Goal: Task Accomplishment & Management: Manage account settings

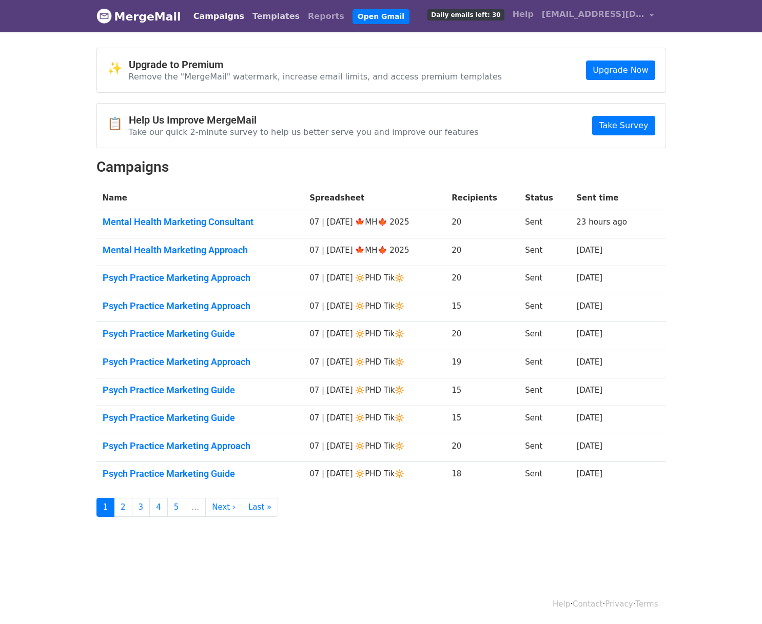
click at [248, 15] on link "Templates" at bounding box center [275, 16] width 55 height 21
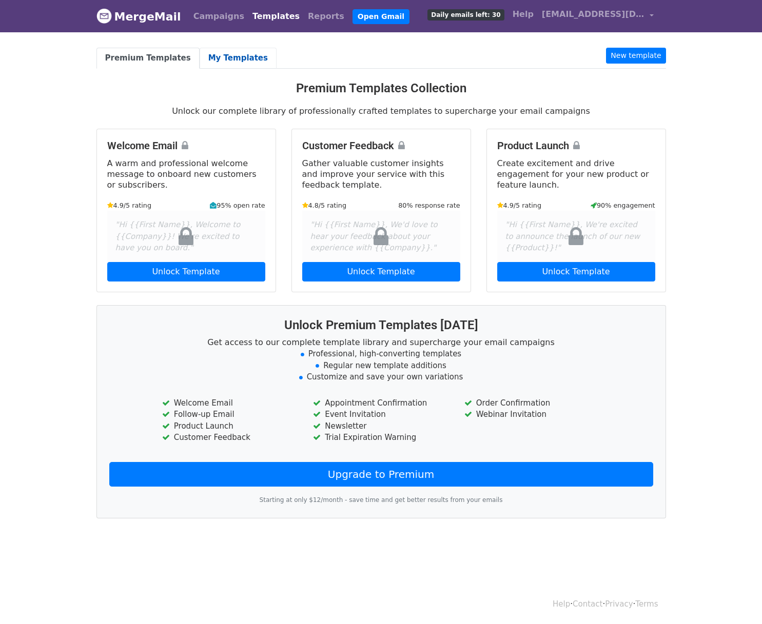
click at [234, 59] on link "My Templates" at bounding box center [238, 58] width 77 height 21
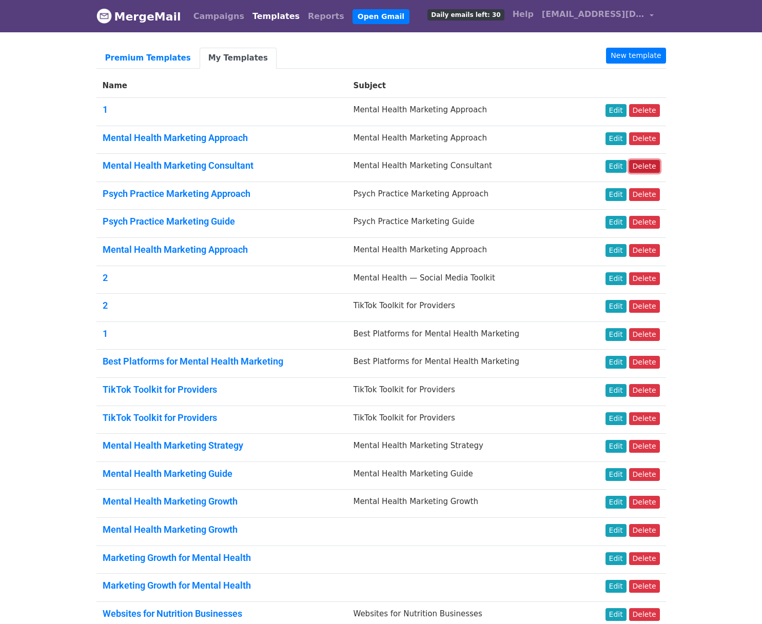
click at [640, 162] on link "Delete" at bounding box center [644, 166] width 31 height 13
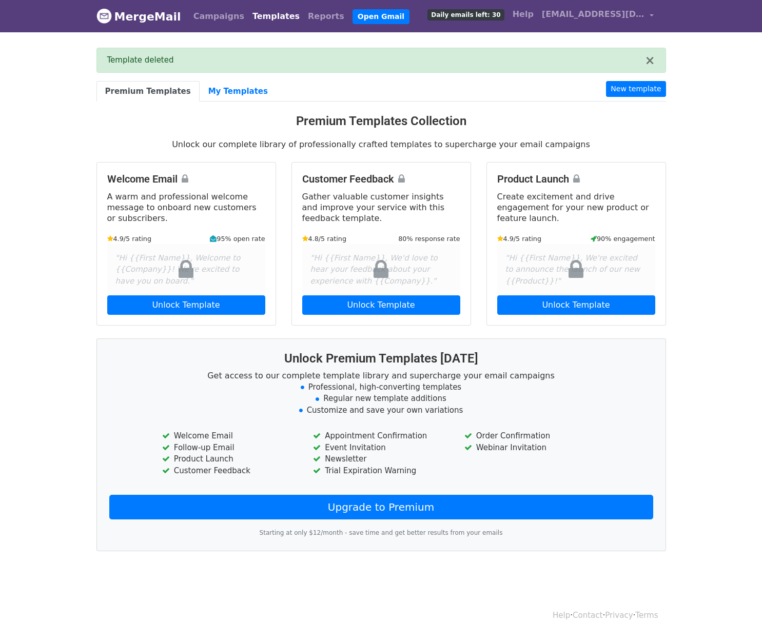
click at [226, 104] on div "Premium Templates My Templates New template Premium Templates Collection Unlock…" at bounding box center [381, 317] width 585 height 473
click at [233, 84] on link "My Templates" at bounding box center [238, 91] width 77 height 21
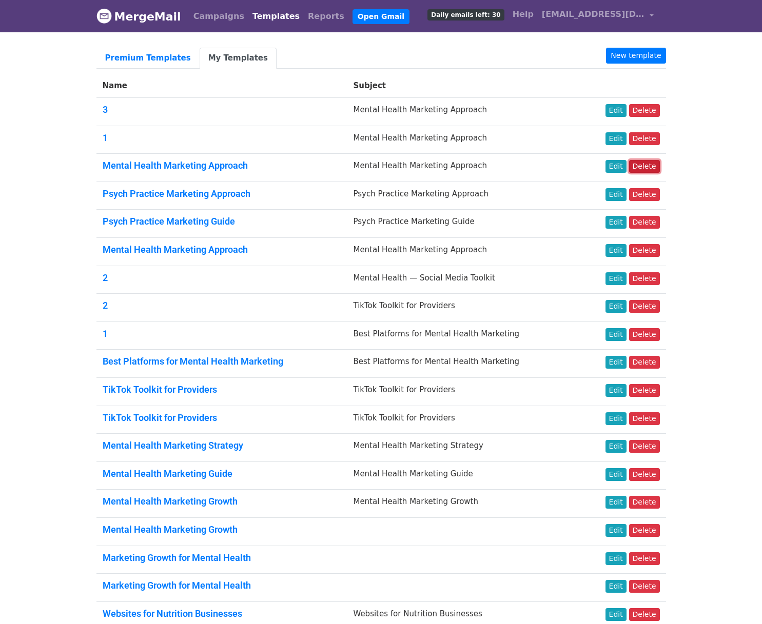
click at [648, 166] on link "Delete" at bounding box center [644, 166] width 31 height 13
